Goal: Transaction & Acquisition: Register for event/course

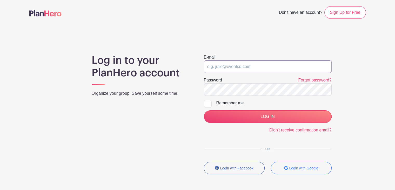
type input "[EMAIL_ADDRESS][DOMAIN_NAME]"
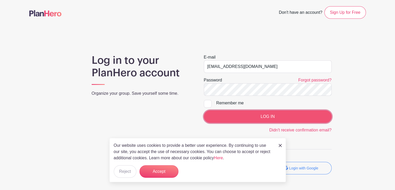
click at [255, 114] on input "LOG IN" at bounding box center [268, 116] width 128 height 12
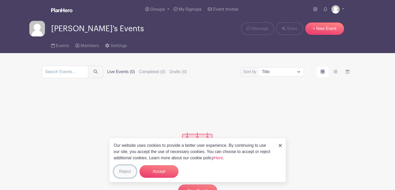
click at [122, 171] on button "Reject" at bounding box center [125, 171] width 23 height 12
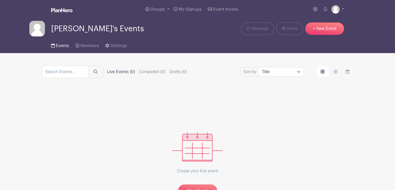
click at [66, 47] on span "Events" at bounding box center [62, 46] width 13 height 4
click at [84, 46] on span "Members" at bounding box center [90, 46] width 18 height 4
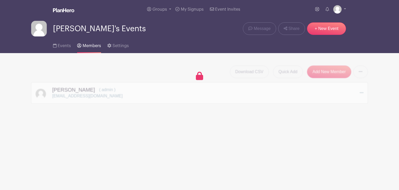
drag, startPoint x: 172, startPoint y: 40, endPoint x: 173, endPoint y: 33, distance: 7.4
click at [172, 40] on div "Events Members Settings" at bounding box center [199, 44] width 343 height 17
click at [163, 10] on span "Groups" at bounding box center [160, 9] width 15 height 4
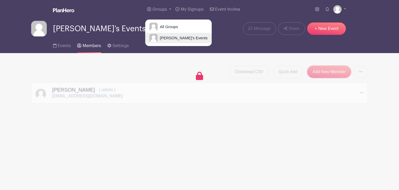
click at [165, 39] on span "[PERSON_NAME]'s Events" at bounding box center [183, 38] width 50 height 6
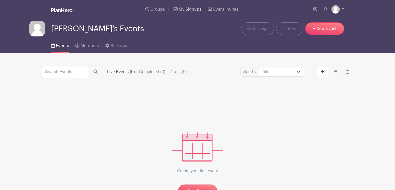
click at [192, 10] on span "My Signups" at bounding box center [190, 9] width 23 height 4
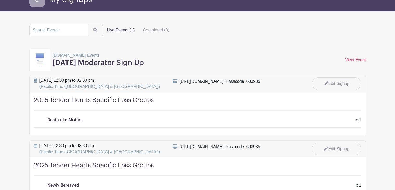
scroll to position [52, 0]
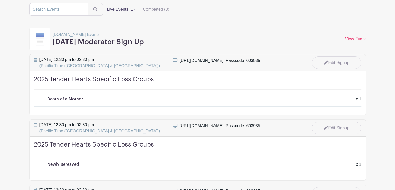
click at [51, 77] on h4 "2025 Tender Hearts Specific Loss Groups" at bounding box center [198, 82] width 328 height 14
click at [357, 39] on link "View Event" at bounding box center [356, 39] width 21 height 4
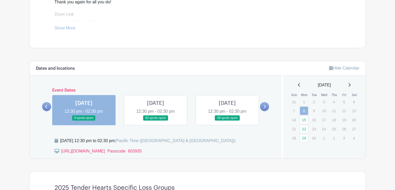
scroll to position [234, 0]
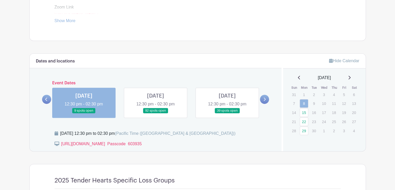
click at [84, 113] on link at bounding box center [84, 113] width 0 height 0
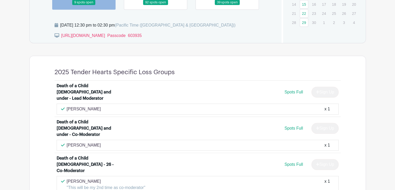
scroll to position [364, 0]
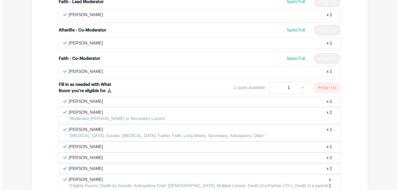
scroll to position [1773, 0]
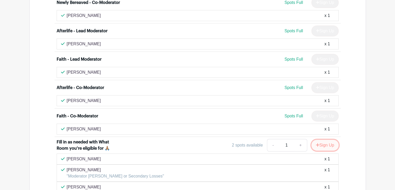
click at [323, 140] on button "Sign Up" at bounding box center [325, 145] width 27 height 11
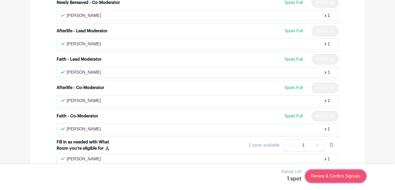
click at [335, 175] on link "Review & Confirm Signups" at bounding box center [336, 176] width 60 height 12
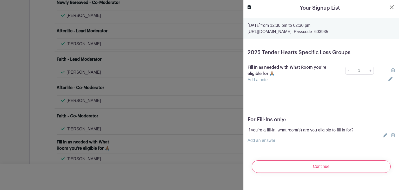
click at [255, 79] on link "Add a note" at bounding box center [258, 79] width 20 height 4
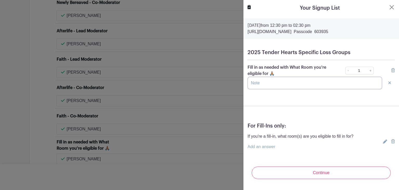
click at [259, 83] on input "text" at bounding box center [315, 83] width 135 height 12
click at [252, 81] on input "Eligible for: Mother, Father, Multiple Losses, Secondary Losses, Older Losses," at bounding box center [315, 83] width 135 height 12
click at [375, 81] on input "Eligible for: Newly Bereaved, Mother, Father, Multiple Losses, Secondary Losses…" at bounding box center [315, 83] width 135 height 12
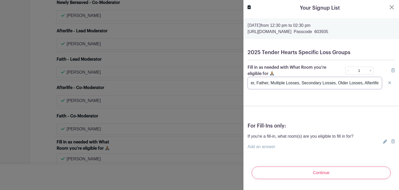
click at [262, 83] on input "Eligible for: Newly Bereaved, Mother, Father, Multiple Losses, Secondary Losses…" at bounding box center [315, 83] width 135 height 12
type input "Eligible for: Newly Bereaved, Mother, Father, Multiple Losses, Secondary Losses…"
click at [264, 145] on link "Add an answer" at bounding box center [262, 146] width 28 height 4
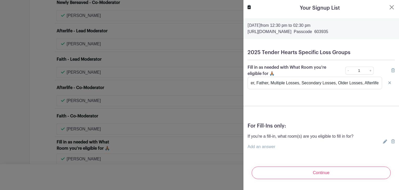
scroll to position [0, 0]
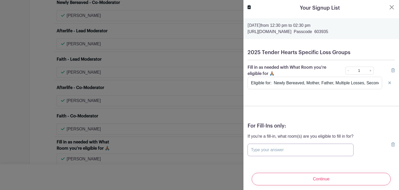
paste input "Eligible for: Newly Bereaved, Mother, Father, Multiple Losses, Secondary Losses…"
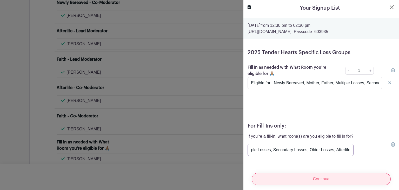
type input "Eligible for: Newly Bereaved, Mother, Father, Multiple Losses, Secondary Losses…"
click at [319, 178] on input "Continue" at bounding box center [321, 179] width 139 height 12
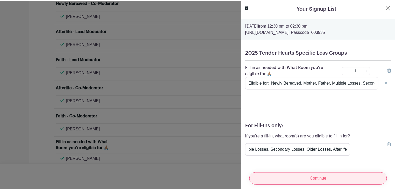
scroll to position [0, 0]
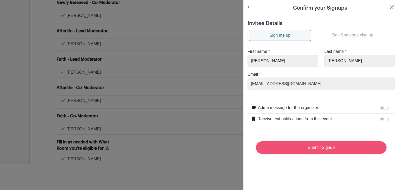
click at [321, 147] on input "Submit Signup" at bounding box center [321, 147] width 131 height 12
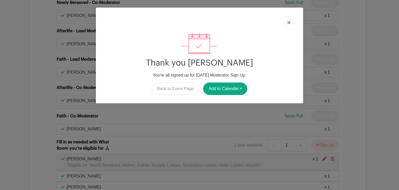
click at [288, 22] on img at bounding box center [289, 22] width 3 height 3
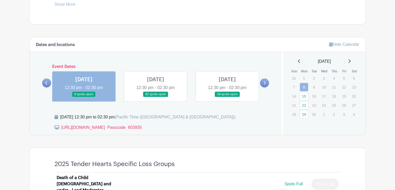
scroll to position [187, 0]
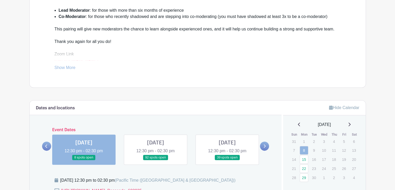
click at [156, 160] on link at bounding box center [156, 160] width 0 height 0
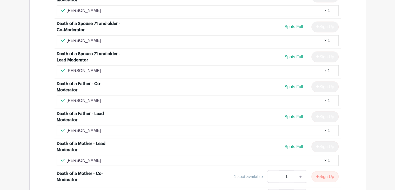
scroll to position [941, 0]
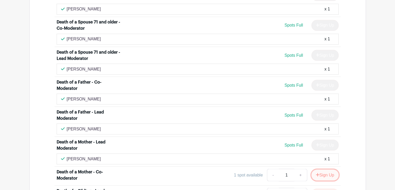
click at [327, 169] on button "Sign Up" at bounding box center [325, 174] width 27 height 11
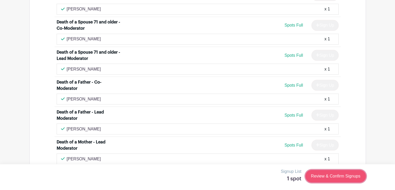
click at [331, 174] on link "Review & Confirm Signups" at bounding box center [336, 176] width 60 height 12
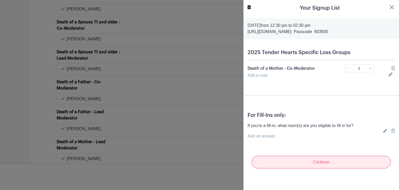
click at [321, 164] on input "Continue" at bounding box center [321, 162] width 139 height 12
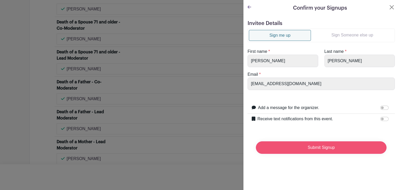
click at [317, 150] on input "Submit Signup" at bounding box center [321, 147] width 131 height 12
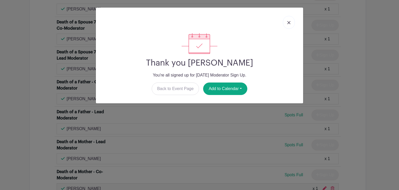
click at [290, 21] on img at bounding box center [289, 22] width 3 height 3
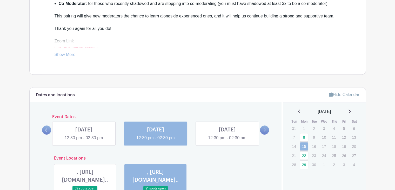
scroll to position [161, 0]
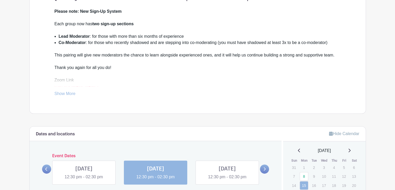
click at [228, 180] on link at bounding box center [228, 180] width 0 height 0
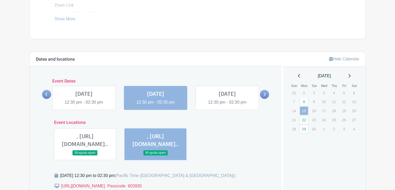
scroll to position [239, 0]
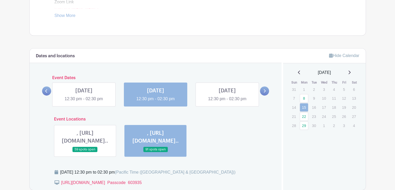
click at [228, 102] on link at bounding box center [228, 102] width 0 height 0
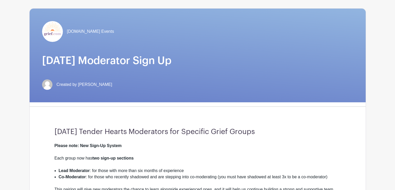
scroll to position [0, 0]
